Goal: Task Accomplishment & Management: Manage account settings

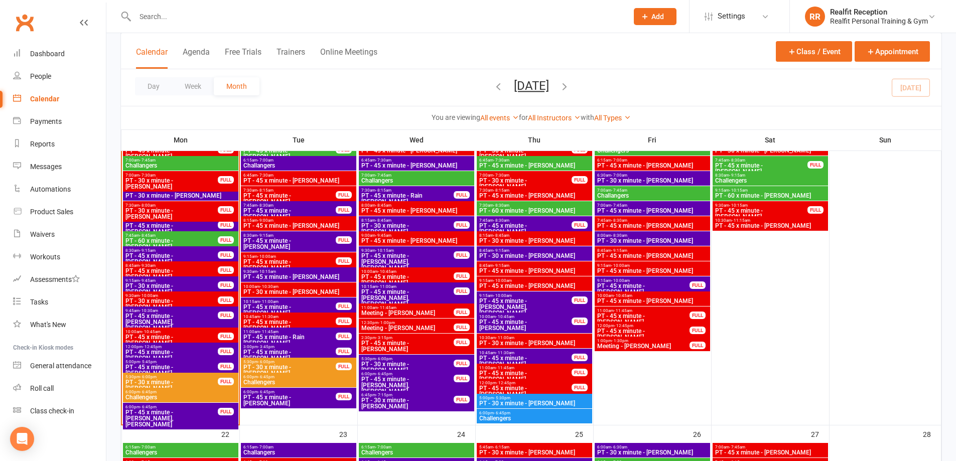
scroll to position [780, 0]
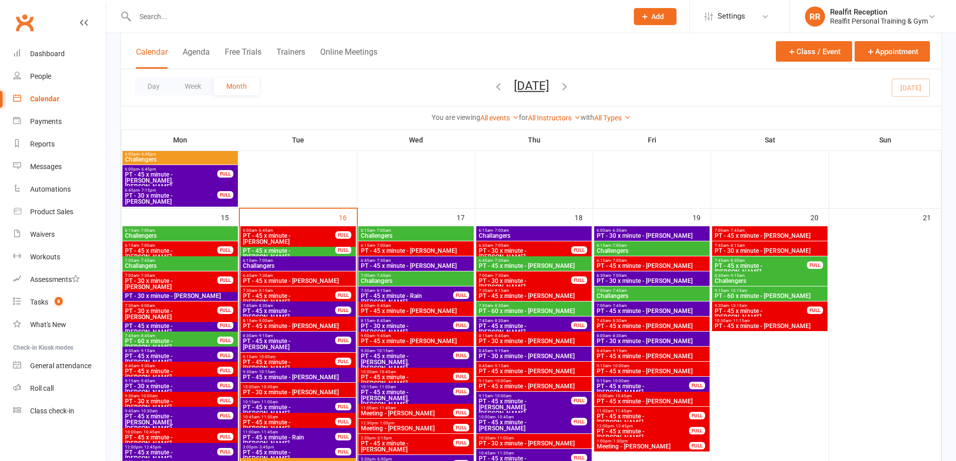
click at [322, 296] on span "PT - 45 x minute - [PERSON_NAME]" at bounding box center [288, 299] width 93 height 12
click at [311, 298] on span "PT - 45 x minute - [PERSON_NAME]" at bounding box center [288, 299] width 93 height 12
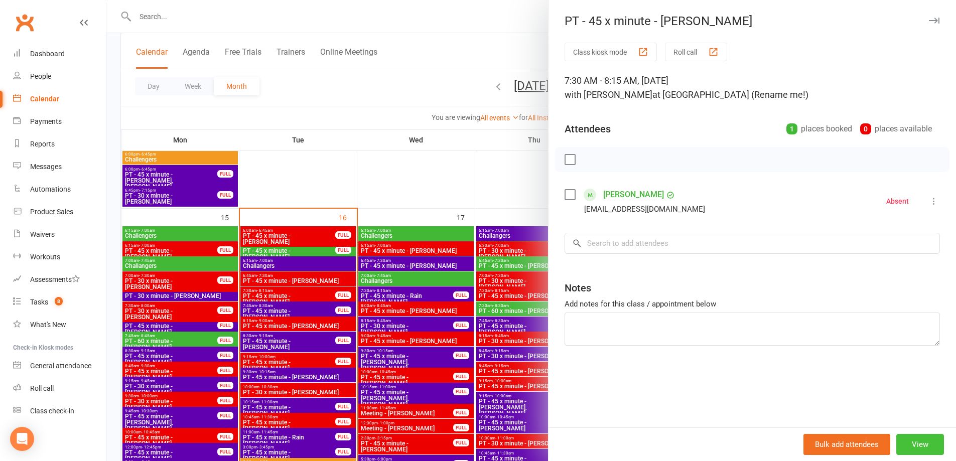
click at [914, 443] on button "View" at bounding box center [920, 444] width 48 height 21
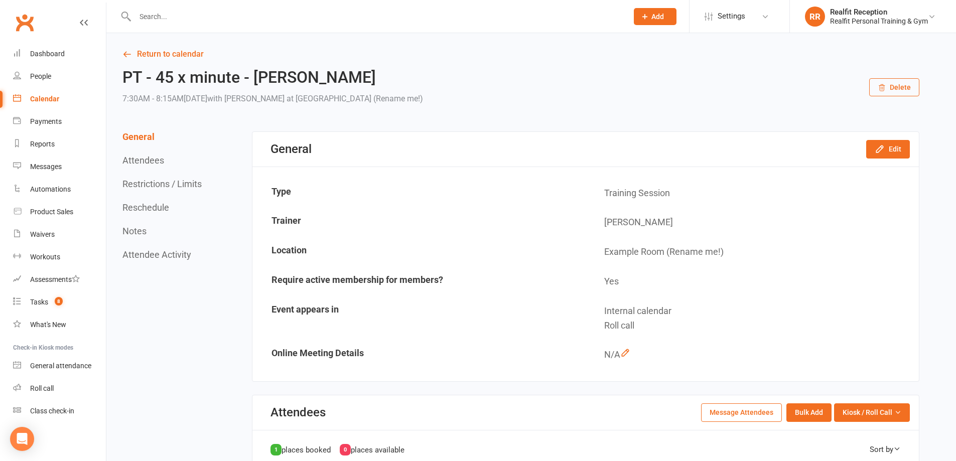
click at [887, 84] on button "Delete" at bounding box center [894, 87] width 50 height 18
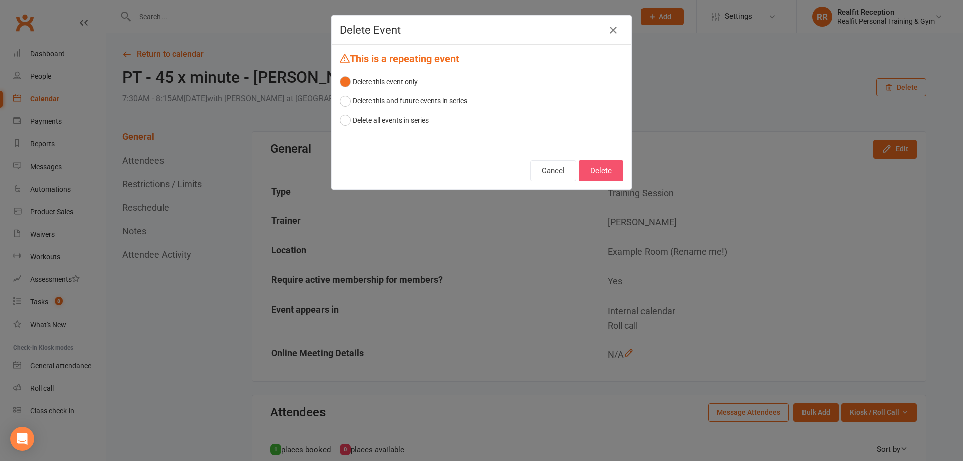
click at [590, 171] on button "Delete" at bounding box center [601, 170] width 45 height 21
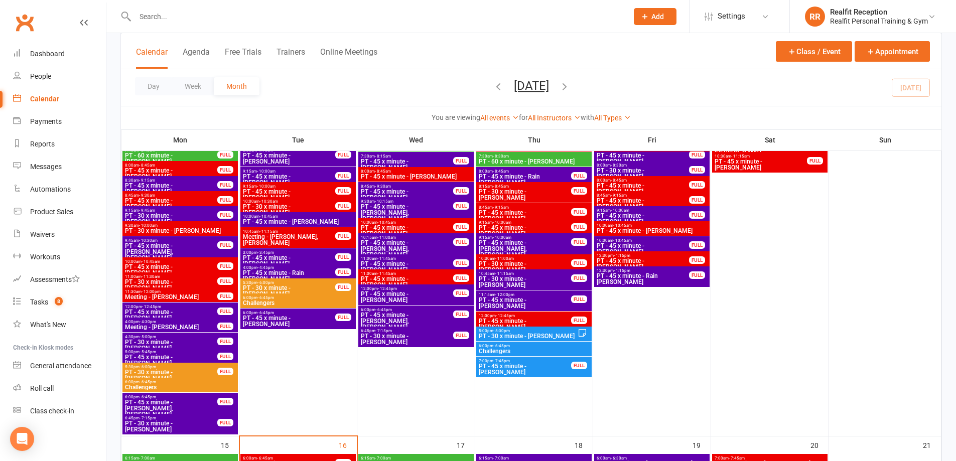
scroll to position [803, 0]
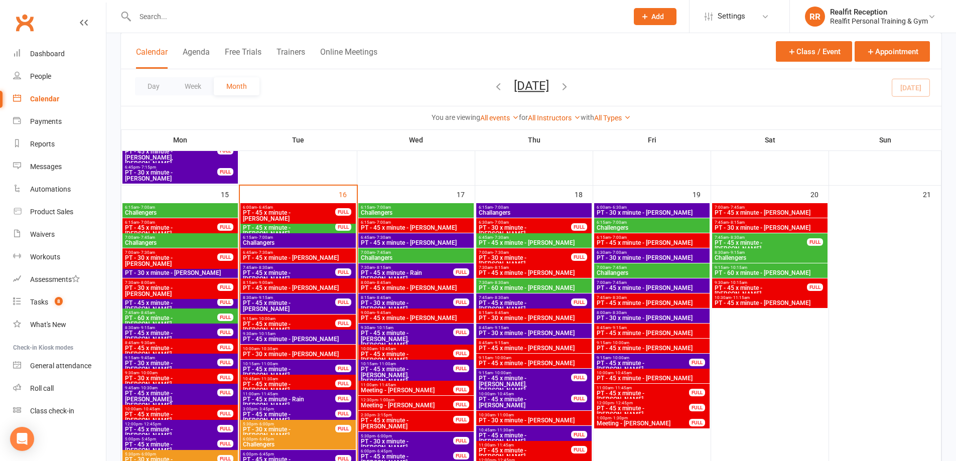
click at [309, 355] on span "PT - 30 x minute - [PERSON_NAME]" at bounding box center [297, 354] width 111 height 6
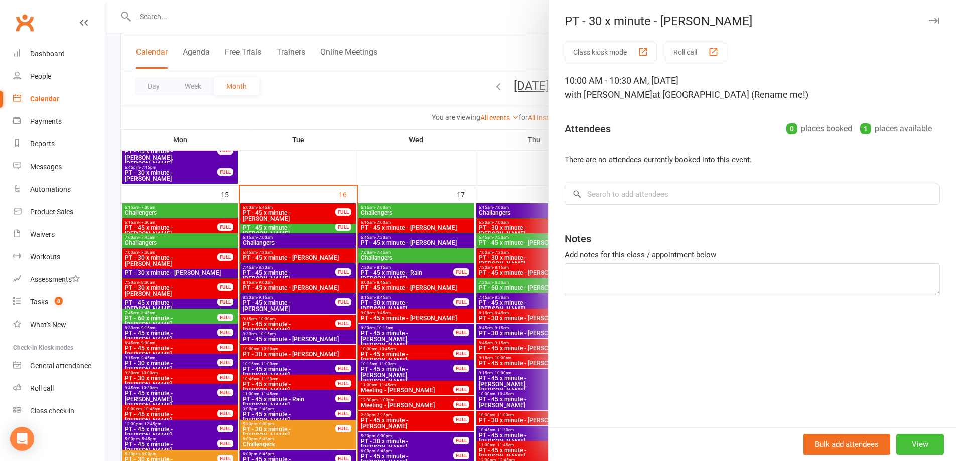
click at [901, 446] on button "View" at bounding box center [920, 444] width 48 height 21
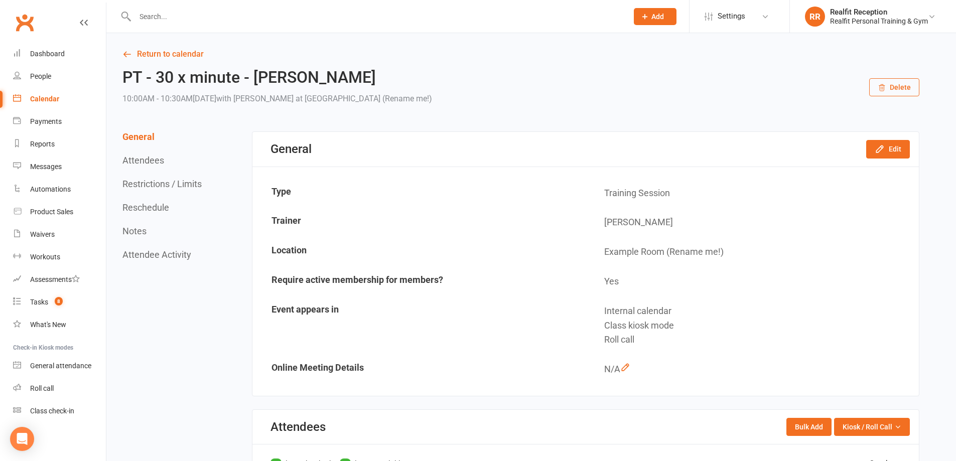
click at [893, 88] on button "Delete" at bounding box center [894, 87] width 50 height 18
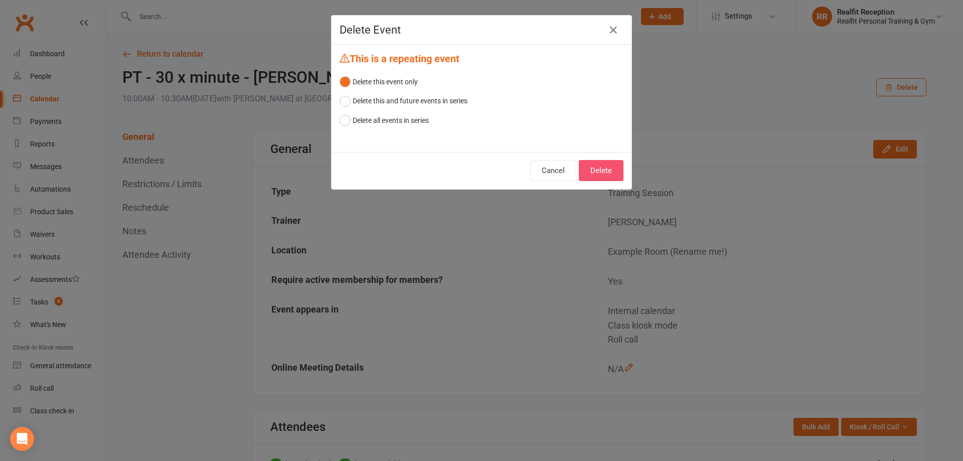
click at [579, 169] on button "Delete" at bounding box center [601, 170] width 45 height 21
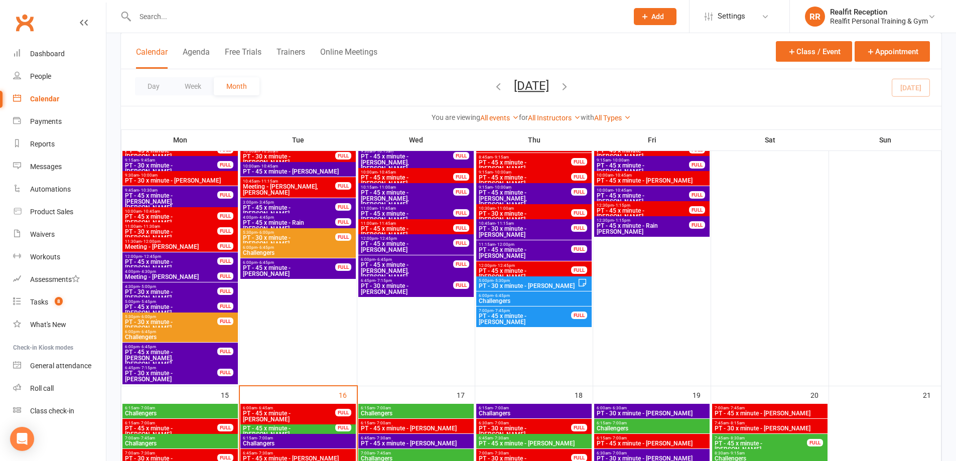
scroll to position [803, 0]
